Goal: Task Accomplishment & Management: Complete application form

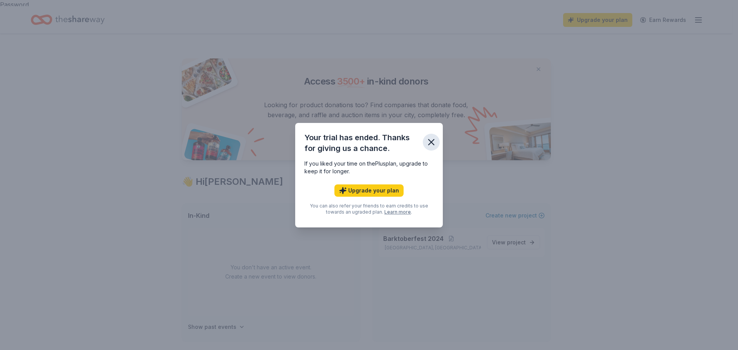
drag, startPoint x: 430, startPoint y: 141, endPoint x: 434, endPoint y: 139, distance: 4.9
click at [430, 141] on icon "button" at bounding box center [431, 142] width 5 height 5
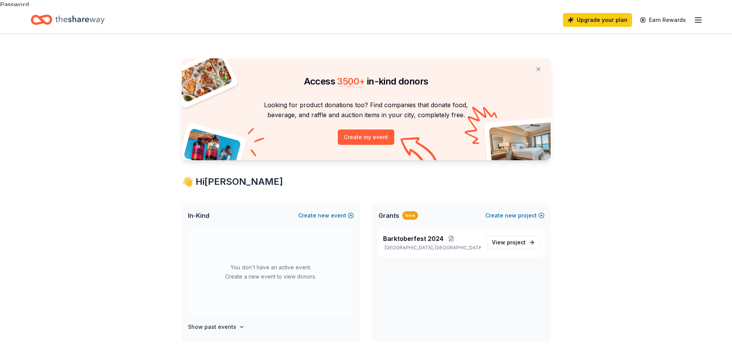
click at [700, 15] on icon "button" at bounding box center [698, 19] width 9 height 9
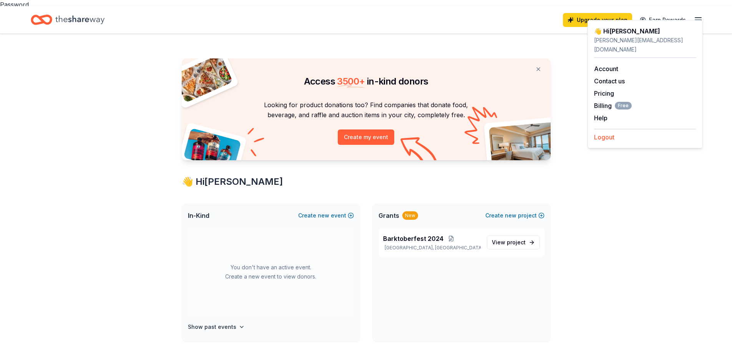
click at [602, 133] on button "Logout" at bounding box center [604, 137] width 20 height 9
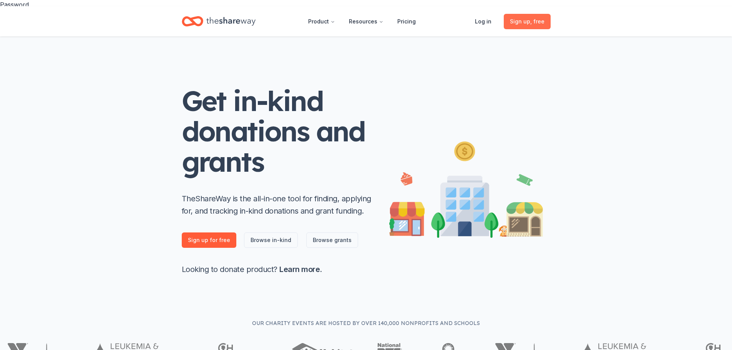
click at [524, 19] on span "Sign up , free" at bounding box center [527, 21] width 35 height 9
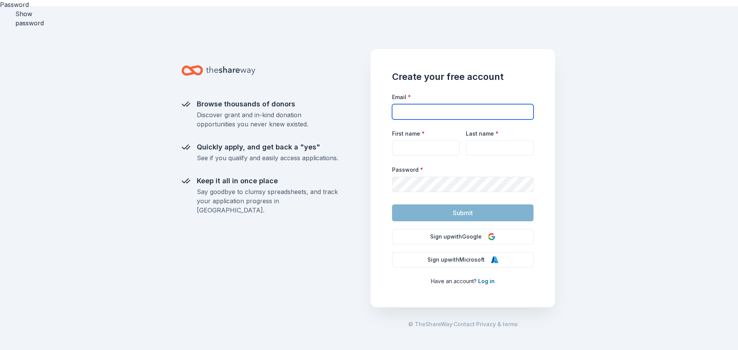
click at [408, 106] on input "Email *" at bounding box center [462, 111] width 141 height 15
type input "[EMAIL_ADDRESS][DOMAIN_NAME]"
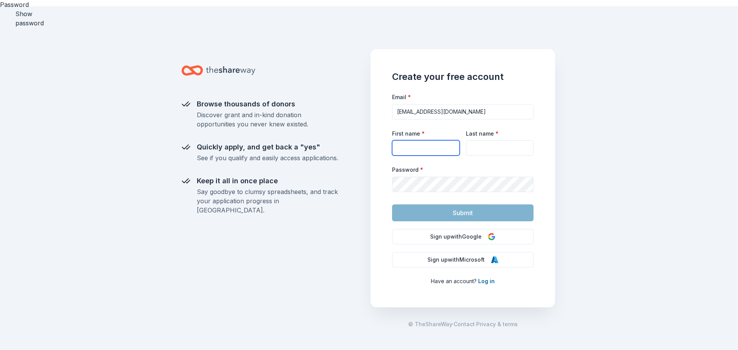
type input "[PERSON_NAME]"
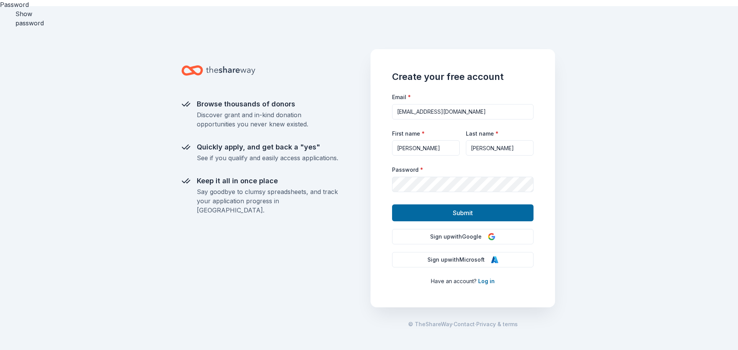
click at [651, 136] on div "Browse thousands of donors Discover grant and in-kind donation opportunities yo…" at bounding box center [369, 181] width 738 height 350
click at [472, 208] on span "Submit" at bounding box center [463, 213] width 20 height 10
